Goal: Information Seeking & Learning: Understand process/instructions

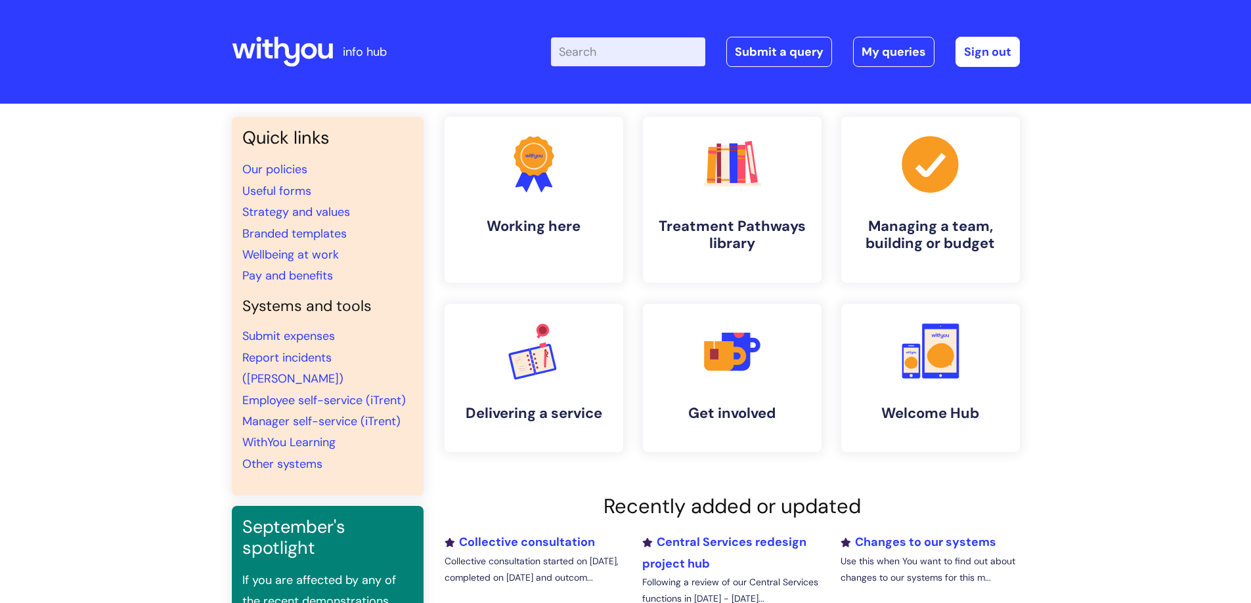
click at [623, 47] on input "Enter your search term here..." at bounding box center [628, 51] width 154 height 29
type input "refer"
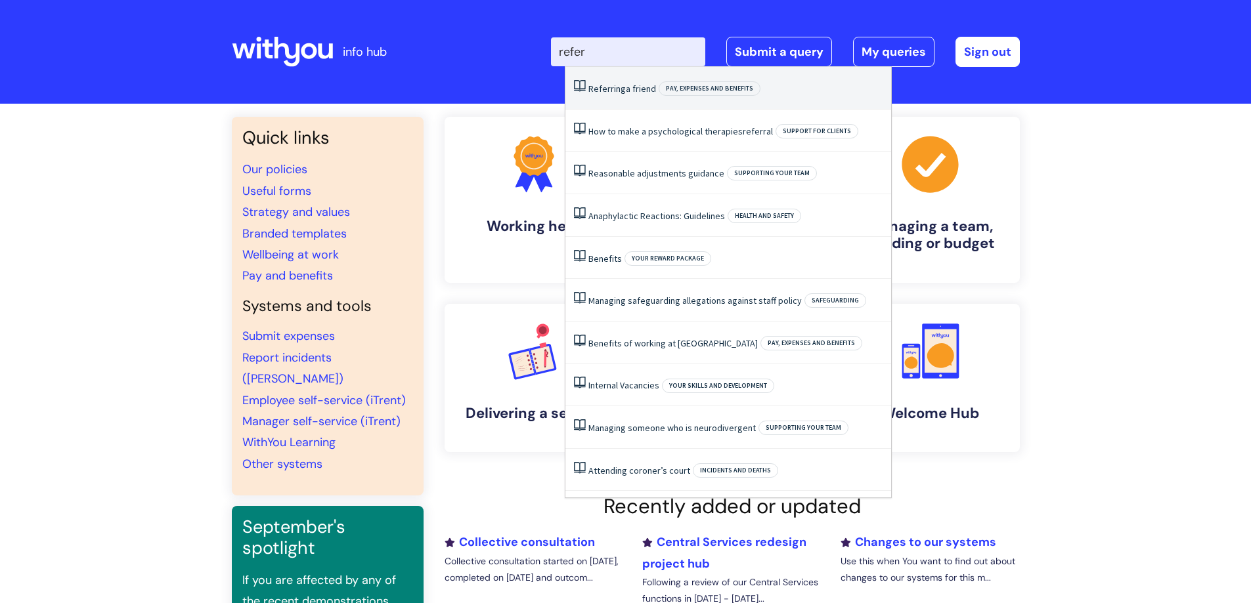
click at [620, 82] on li "Referring a friend Pay, expenses and benefits" at bounding box center [728, 88] width 326 height 43
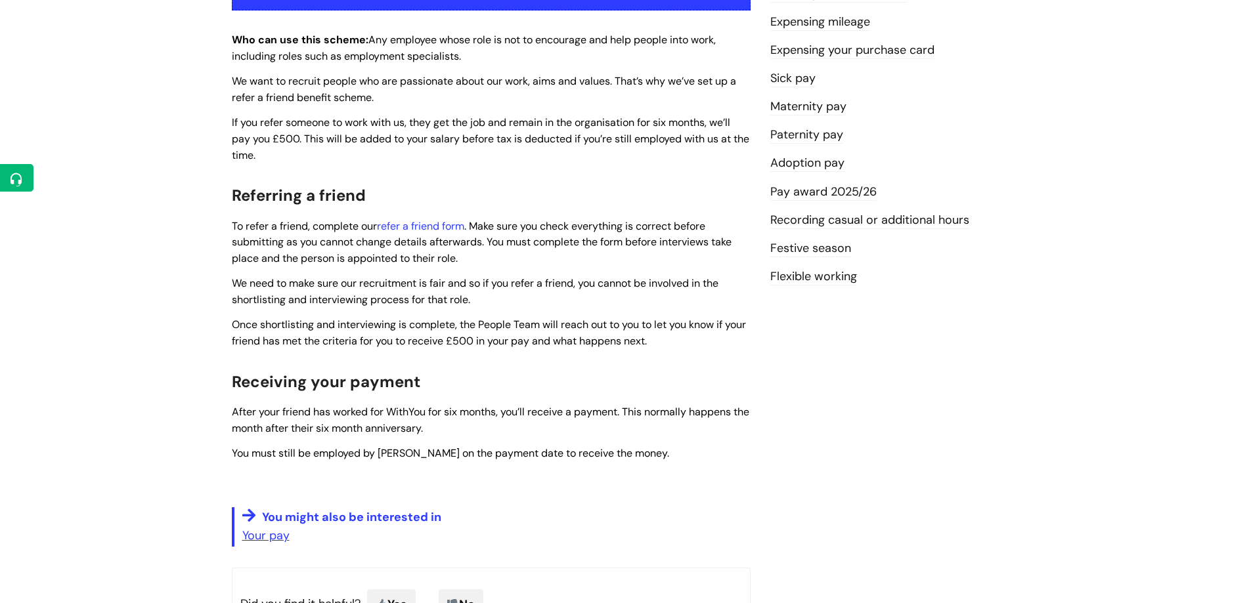
scroll to position [328, 0]
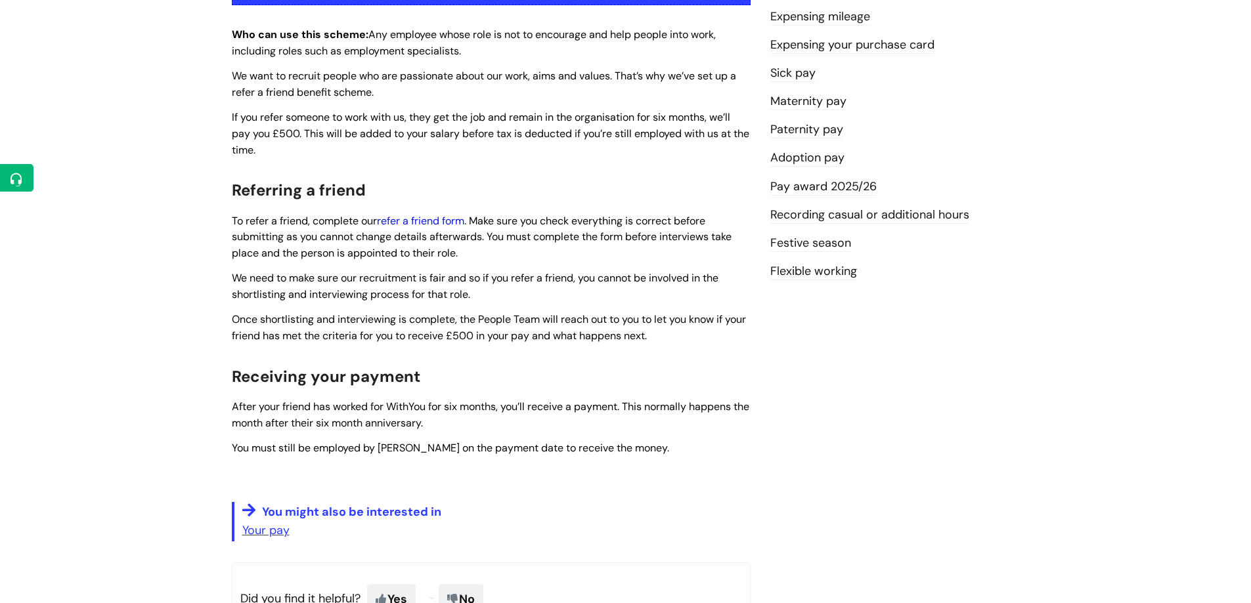
click at [448, 221] on link "refer a friend form" at bounding box center [420, 221] width 87 height 14
click at [445, 219] on link "refer a friend form" at bounding box center [420, 221] width 87 height 14
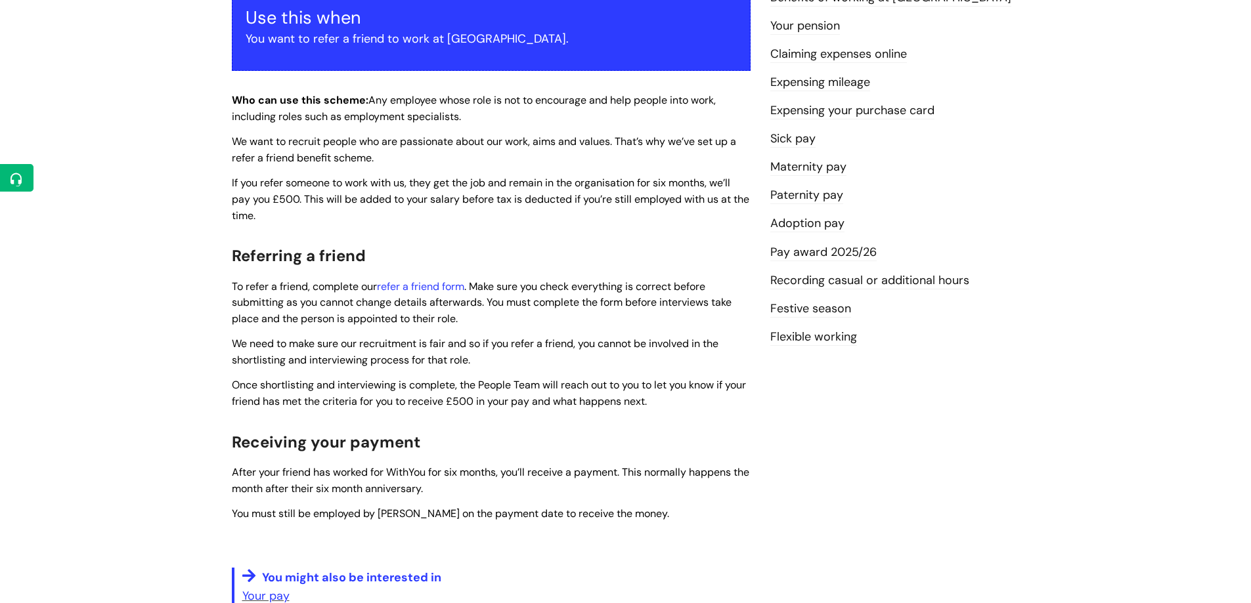
click at [286, 153] on span "We want to recruit people who are passionate about our work, aims and values. T…" at bounding box center [484, 150] width 504 height 30
